Goal: Task Accomplishment & Management: Manage account settings

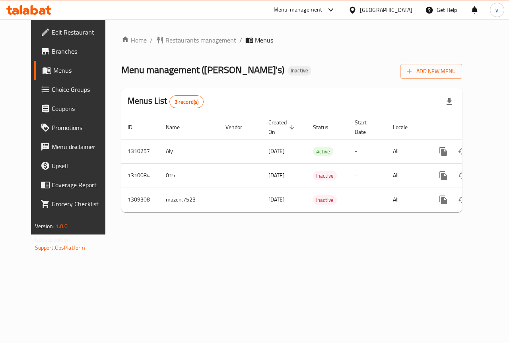
click at [47, 38] on link "Edit Restaurant" at bounding box center [75, 32] width 82 height 19
click at [52, 35] on span "Edit Restaurant" at bounding box center [81, 32] width 58 height 10
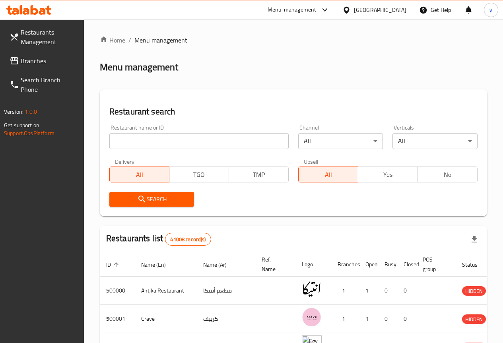
click at [403, 12] on div "Egypt" at bounding box center [380, 10] width 53 height 9
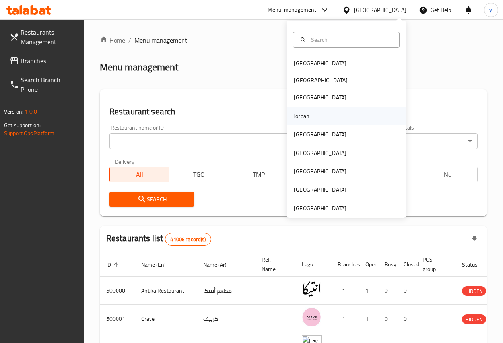
click at [307, 122] on div "Jordan" at bounding box center [302, 116] width 28 height 18
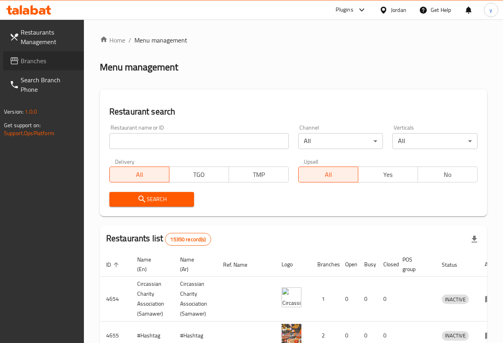
click at [41, 60] on span "Branches" at bounding box center [49, 61] width 57 height 10
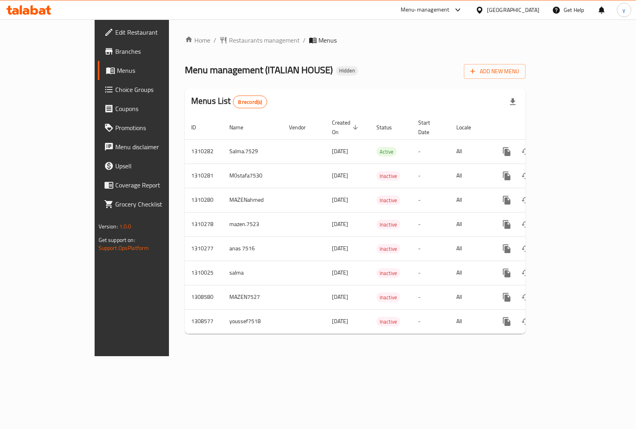
click at [303, 98] on div "Menus List 8 record(s)" at bounding box center [355, 101] width 341 height 27
click at [519, 66] on span "Add New Menu" at bounding box center [495, 71] width 49 height 10
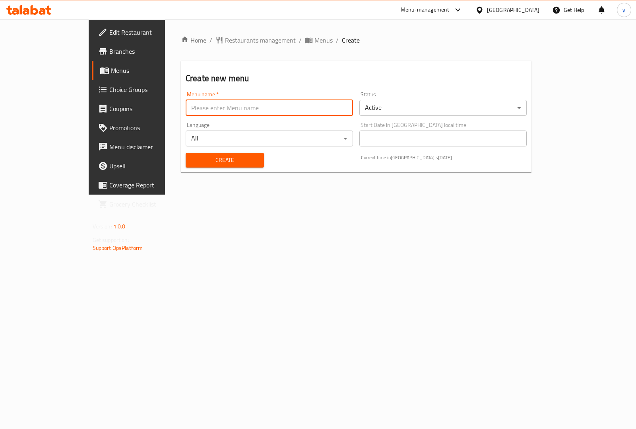
click at [210, 107] on input "text" at bounding box center [269, 108] width 167 height 16
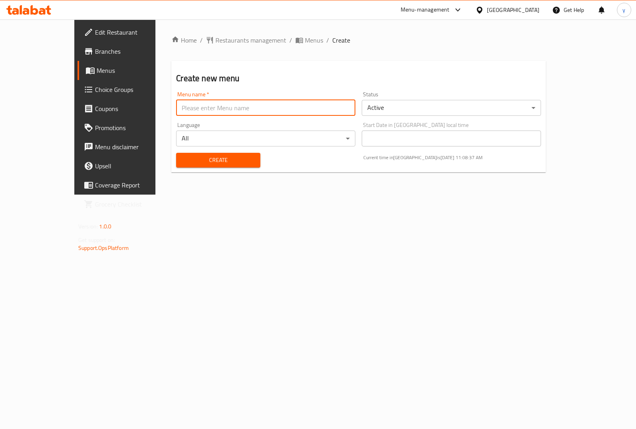
type input "youssef7518"
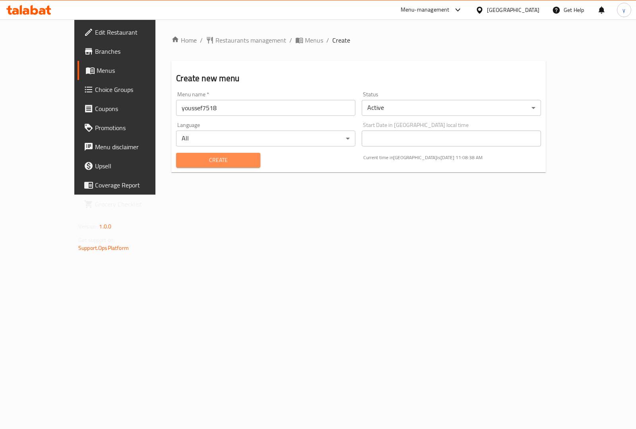
click at [214, 166] on button "Create" at bounding box center [218, 160] width 84 height 15
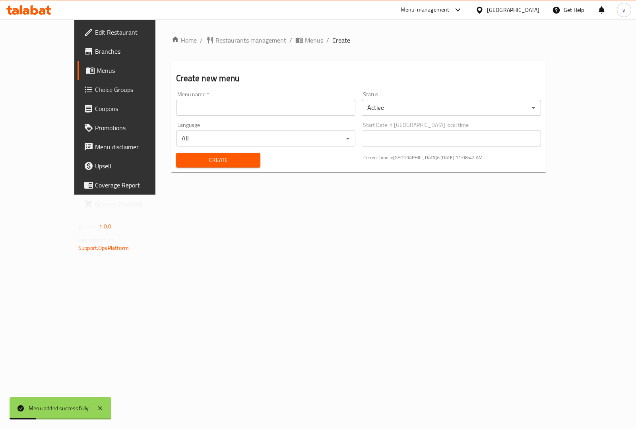
click at [97, 68] on span "Menus" at bounding box center [136, 71] width 78 height 10
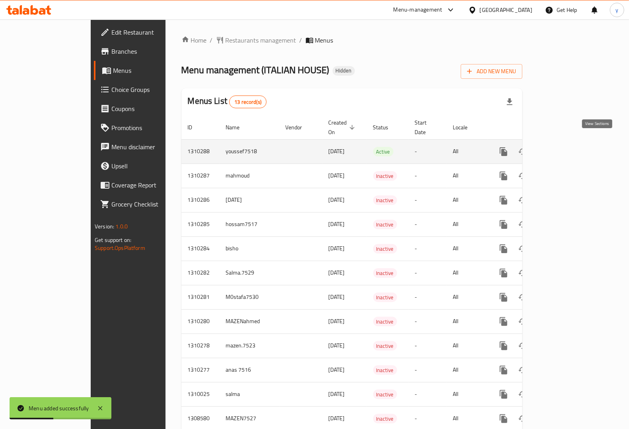
click at [570, 142] on link "enhanced table" at bounding box center [560, 151] width 19 height 19
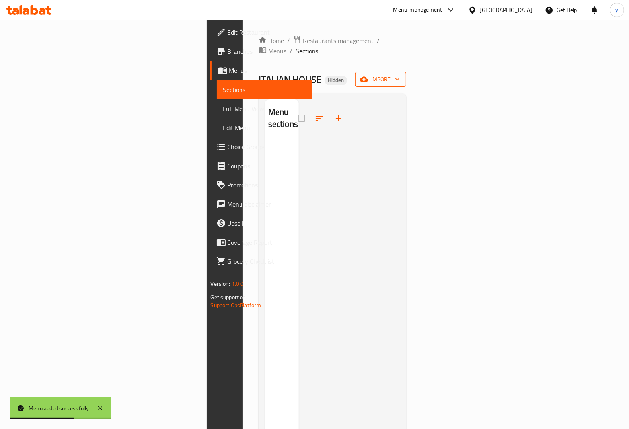
click at [400, 74] on span "import" at bounding box center [381, 79] width 38 height 10
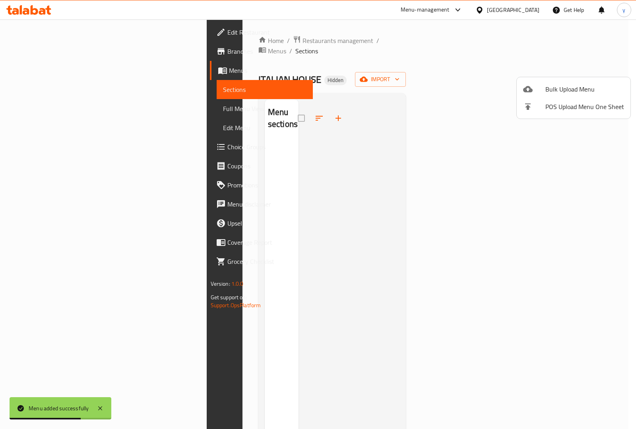
click at [549, 89] on span "Bulk Upload Menu" at bounding box center [585, 89] width 79 height 10
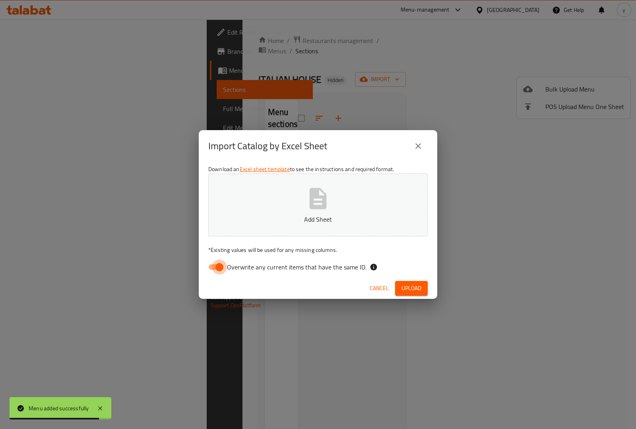
click at [217, 266] on input "Overwrite any current items that have the same ID." at bounding box center [219, 266] width 45 height 15
checkbox input "false"
click at [319, 195] on icon "button" at bounding box center [318, 198] width 17 height 21
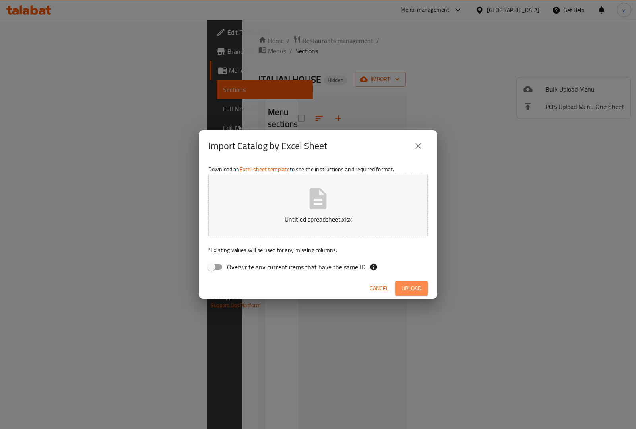
click at [409, 282] on button "Upload" at bounding box center [411, 288] width 33 height 15
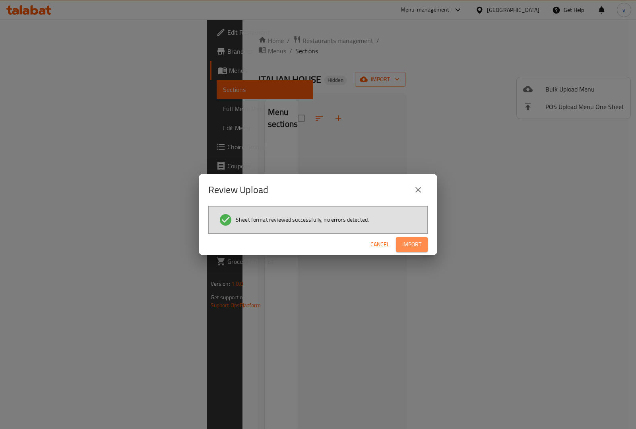
click at [414, 239] on span "Import" at bounding box center [412, 244] width 19 height 10
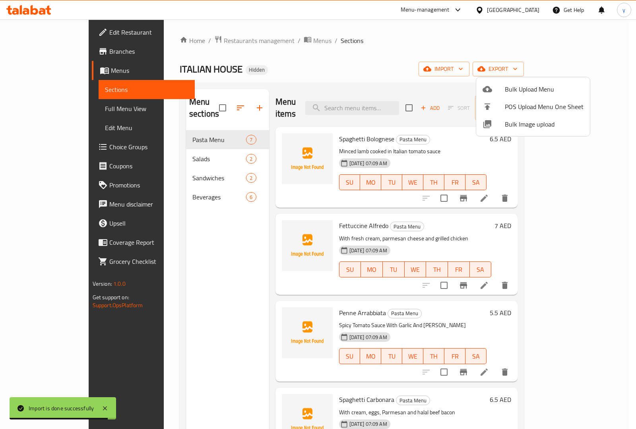
click at [47, 111] on div at bounding box center [318, 214] width 636 height 429
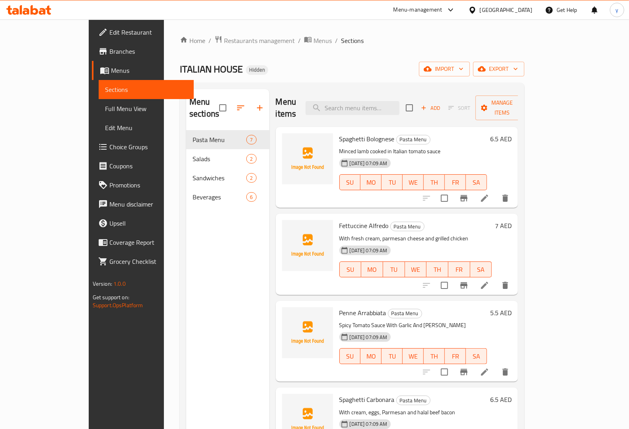
click at [105, 108] on span "Full Menu View" at bounding box center [146, 109] width 82 height 10
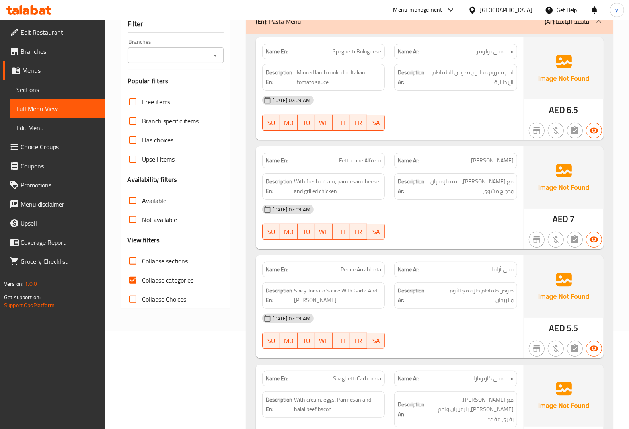
scroll to position [99, 0]
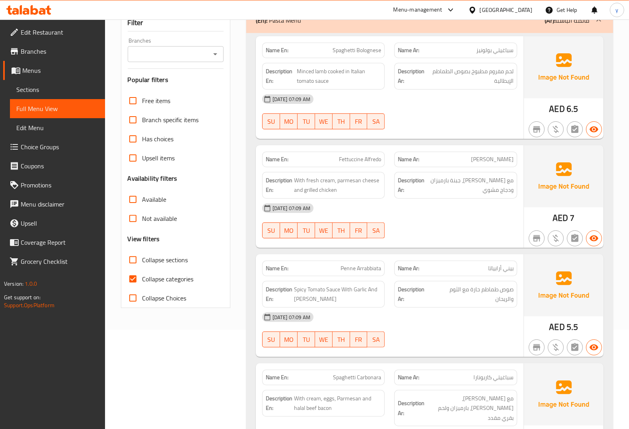
click at [134, 276] on input "Collapse categories" at bounding box center [132, 278] width 19 height 19
checkbox input "false"
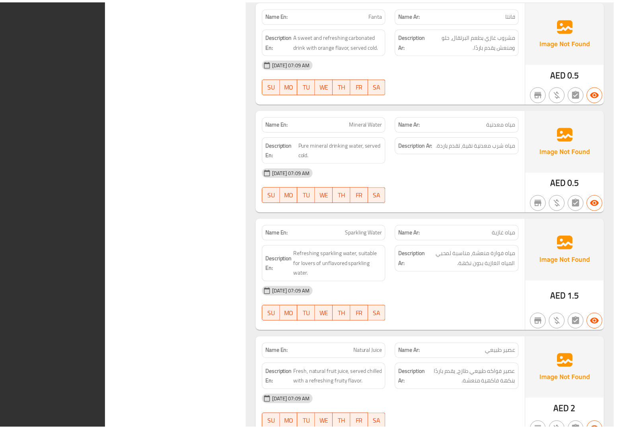
scroll to position [1781, 0]
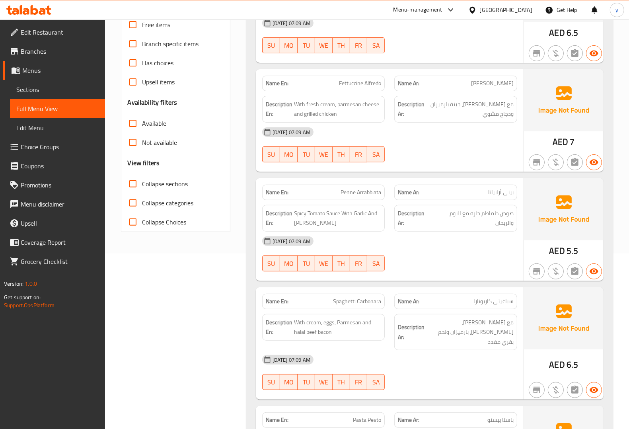
scroll to position [0, 0]
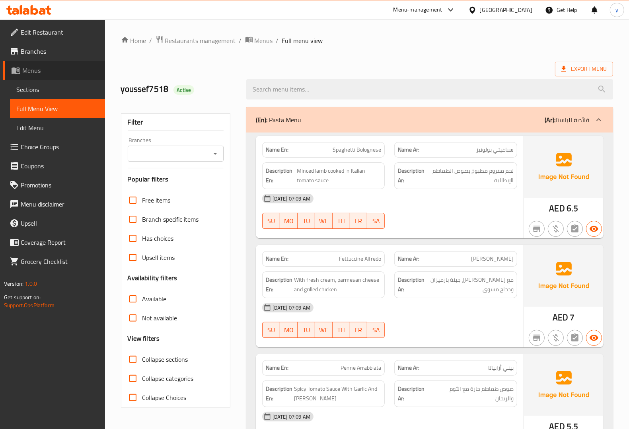
click at [28, 74] on span "Menus" at bounding box center [60, 71] width 76 height 10
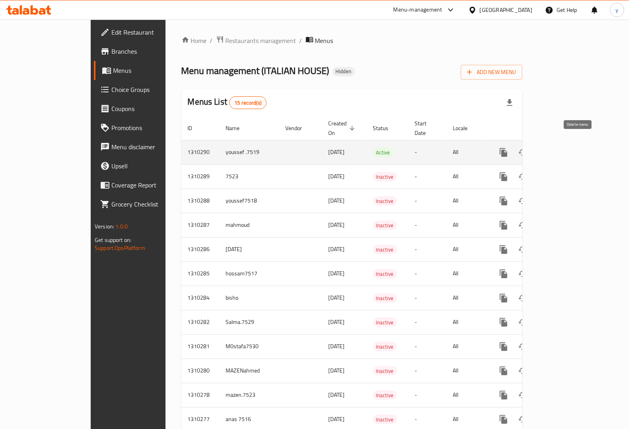
click at [547, 148] on icon "enhanced table" at bounding box center [542, 153] width 10 height 10
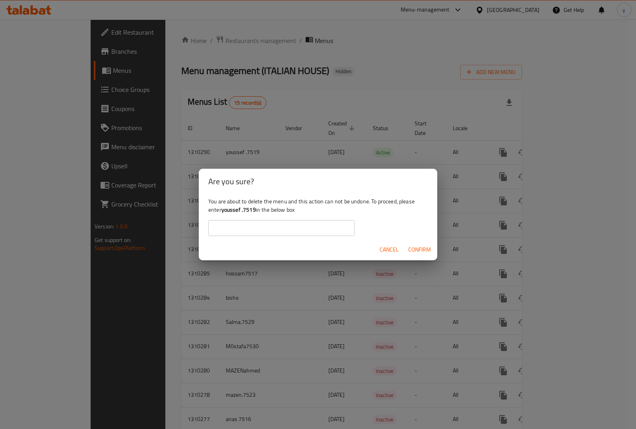
click at [397, 250] on span "Cancel" at bounding box center [389, 250] width 19 height 10
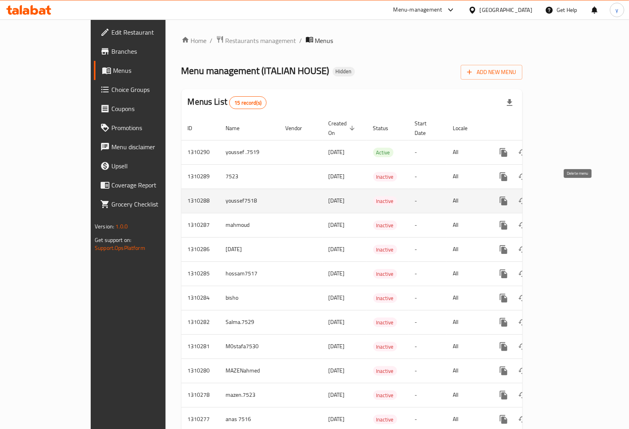
click at [547, 196] on icon "enhanced table" at bounding box center [542, 201] width 10 height 10
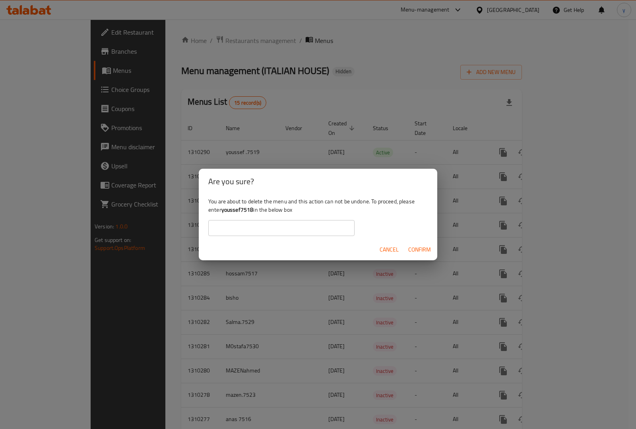
click at [272, 229] on input "text" at bounding box center [281, 228] width 146 height 16
click at [416, 245] on span "Confirm" at bounding box center [419, 250] width 23 height 10
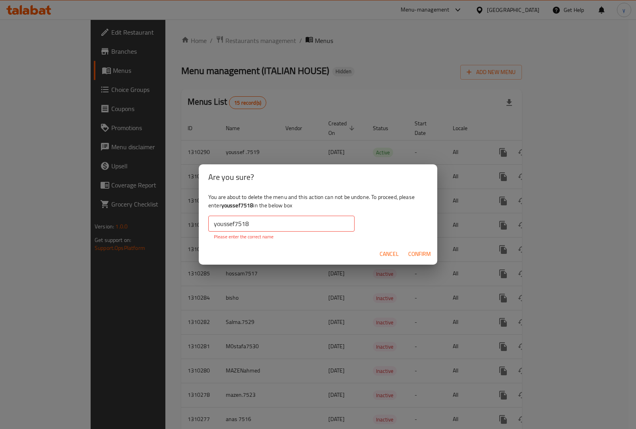
click at [255, 227] on input "youssef7518" at bounding box center [281, 224] width 146 height 16
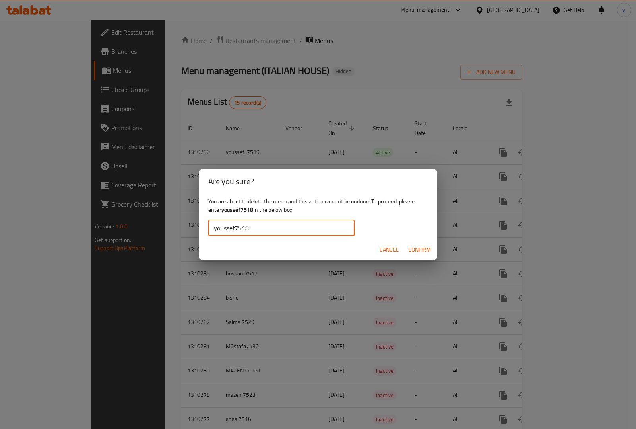
type input "youssef7518"
click at [414, 248] on span "Confirm" at bounding box center [419, 250] width 23 height 10
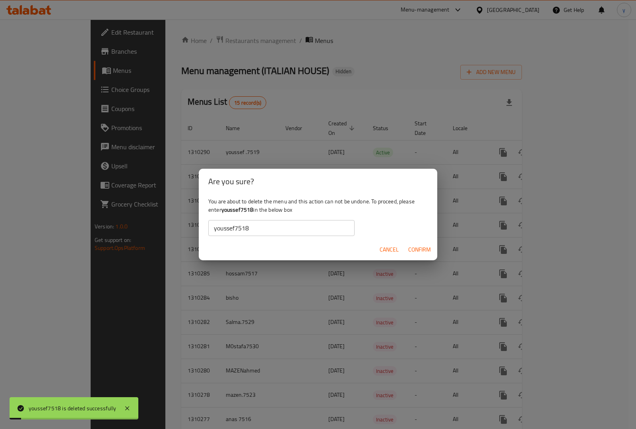
click at [222, 327] on div "Are you sure? You are about to delete the menu and this action can not be undon…" at bounding box center [318, 214] width 636 height 429
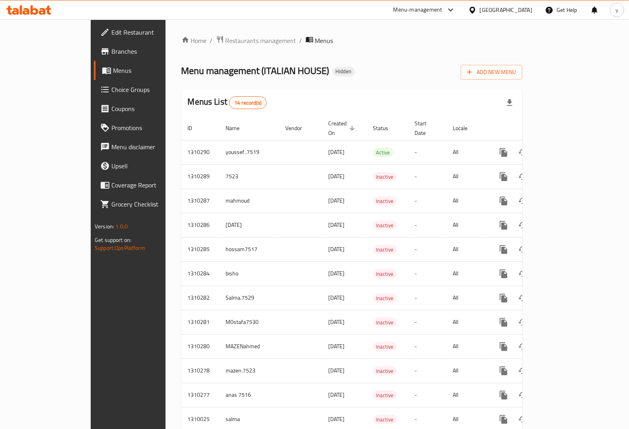
click at [522, 46] on div "Home / Restaurants management / Menus Menu management ( ITALIAN HOUSE ) Hidden …" at bounding box center [351, 260] width 341 height 451
click at [94, 62] on link "Menus" at bounding box center [145, 70] width 102 height 19
click at [516, 68] on span "Add New Menu" at bounding box center [491, 72] width 49 height 10
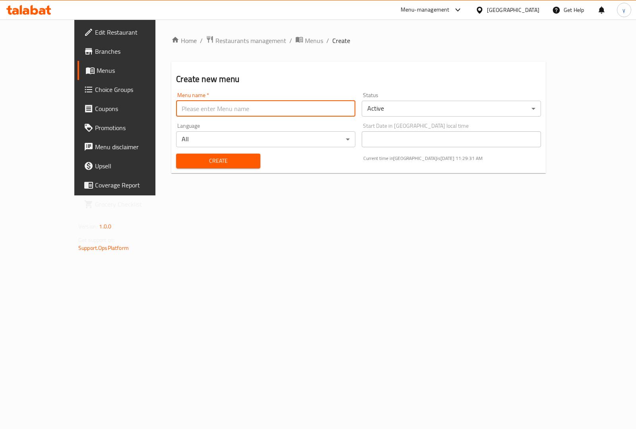
click at [202, 113] on input "text" at bounding box center [265, 109] width 179 height 16
type input "youssef7518"
click at [213, 158] on span "Create" at bounding box center [218, 161] width 71 height 10
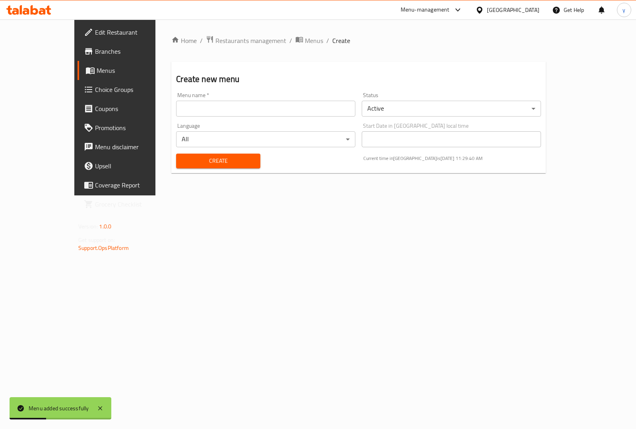
click at [97, 70] on span "Menus" at bounding box center [136, 71] width 78 height 10
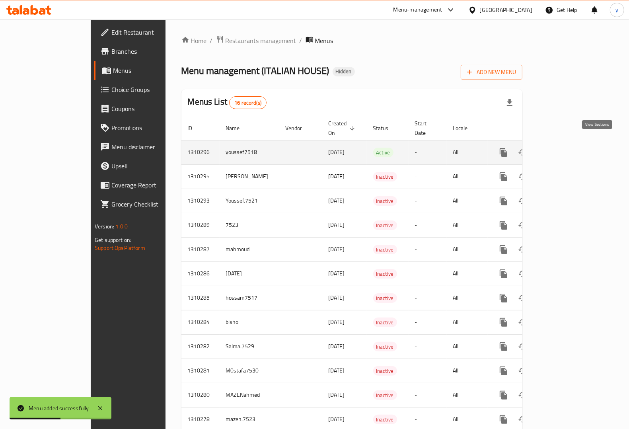
click at [564, 149] on icon "enhanced table" at bounding box center [560, 152] width 7 height 7
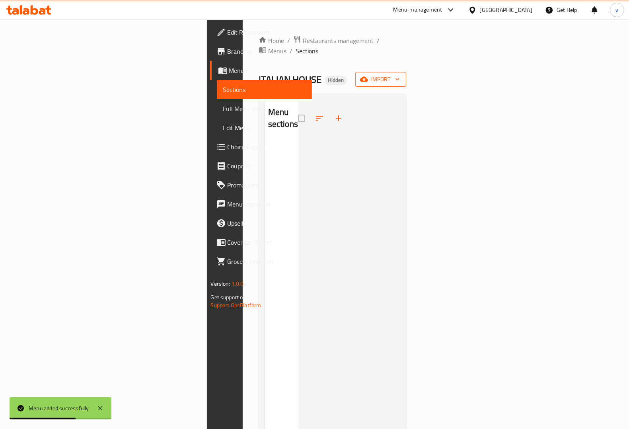
click at [368, 77] on icon "button" at bounding box center [364, 79] width 8 height 5
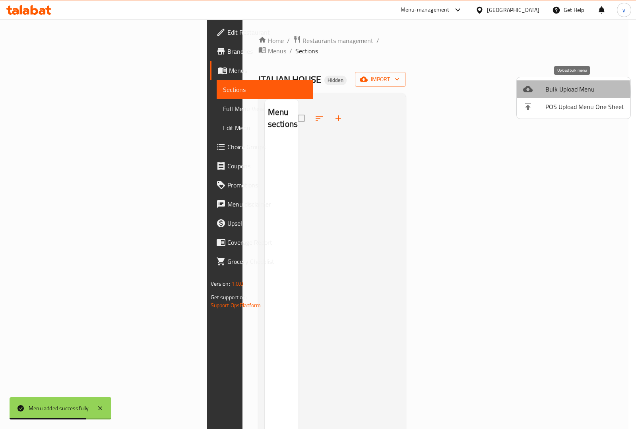
click at [546, 92] on span "Bulk Upload Menu" at bounding box center [585, 89] width 79 height 10
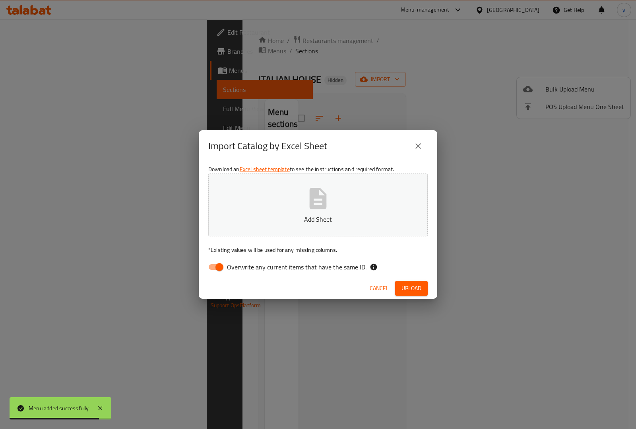
click at [213, 270] on input "Overwrite any current items that have the same ID." at bounding box center [219, 266] width 45 height 15
checkbox input "false"
click at [253, 233] on button "Add Sheet" at bounding box center [318, 204] width 220 height 63
click at [420, 285] on span "Upload" at bounding box center [412, 288] width 20 height 10
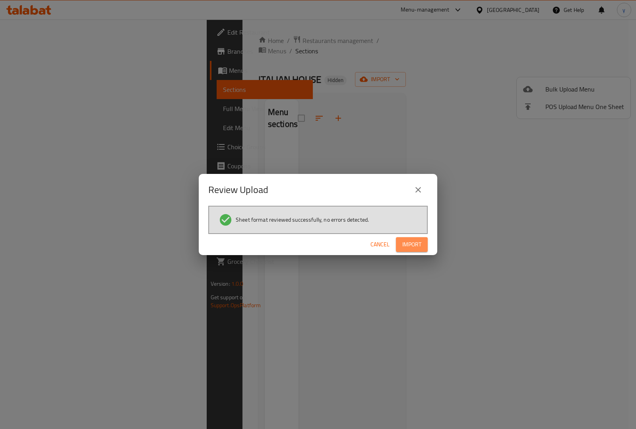
click at [413, 246] on span "Import" at bounding box center [412, 244] width 19 height 10
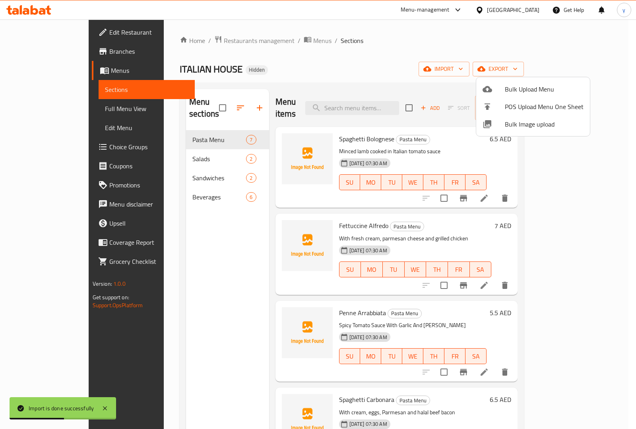
click at [38, 106] on div at bounding box center [318, 214] width 636 height 429
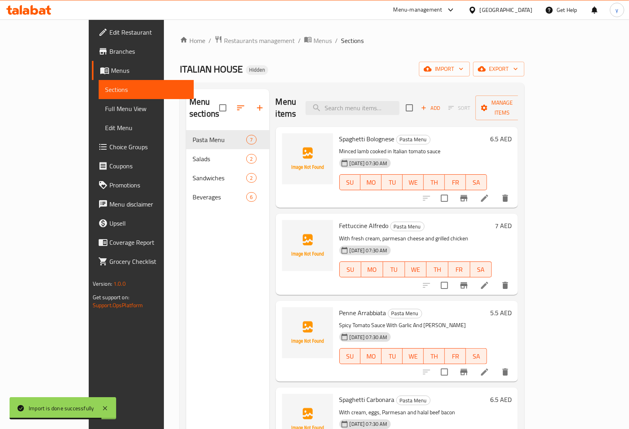
click at [105, 106] on span "Full Menu View" at bounding box center [146, 109] width 82 height 10
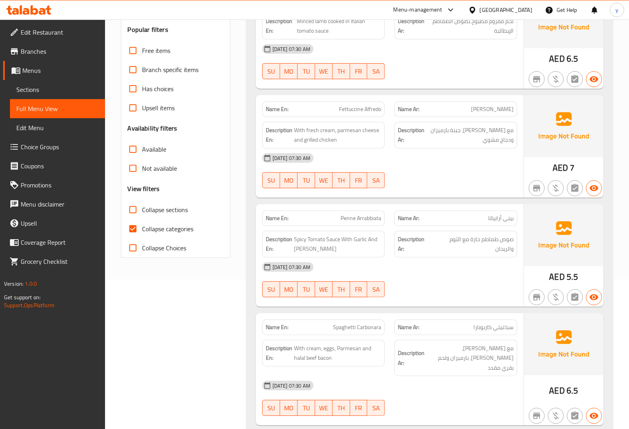
scroll to position [149, 0]
click at [134, 226] on input "Collapse categories" at bounding box center [132, 229] width 19 height 19
checkbox input "false"
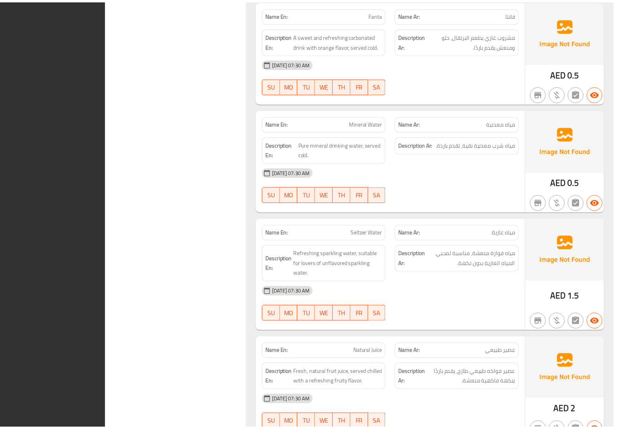
scroll to position [1781, 0]
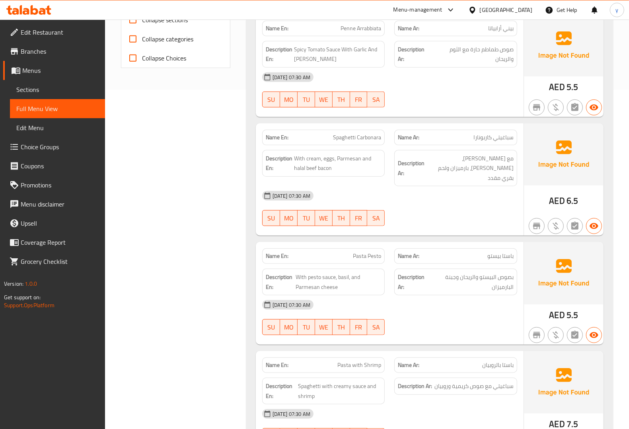
scroll to position [0, 0]
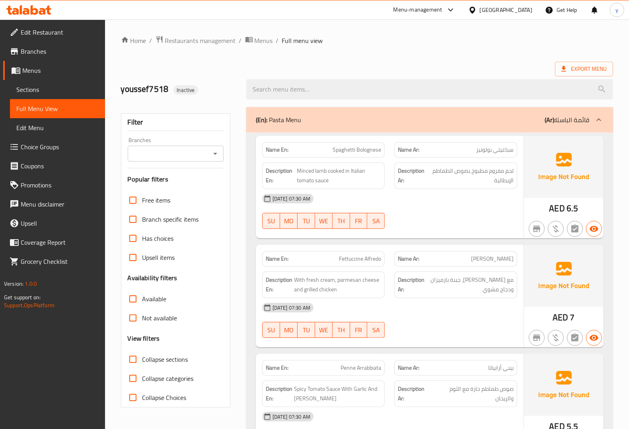
click at [34, 67] on span "Menus" at bounding box center [60, 71] width 76 height 10
